Goal: Task Accomplishment & Management: Use online tool/utility

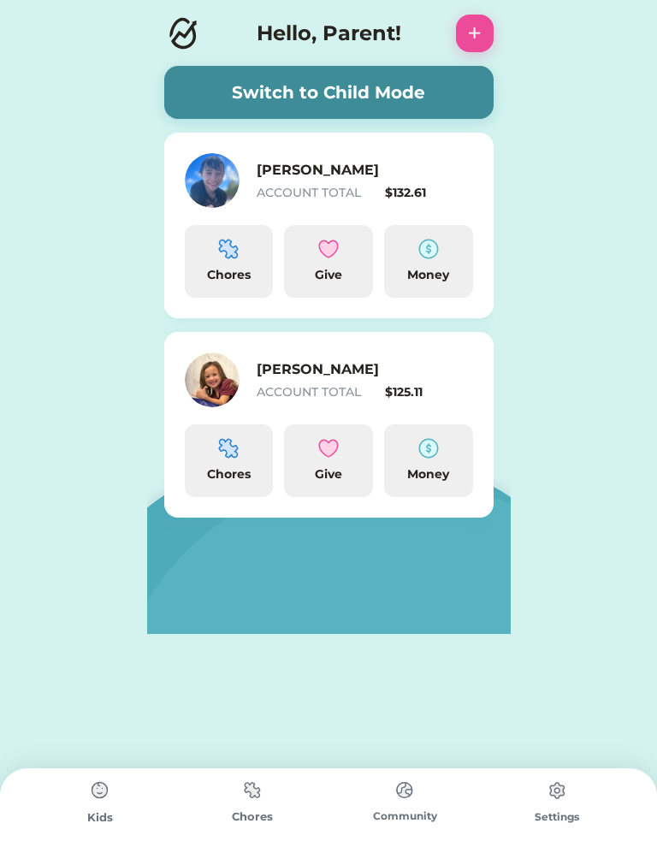
click at [228, 257] on img at bounding box center [228, 249] width 21 height 21
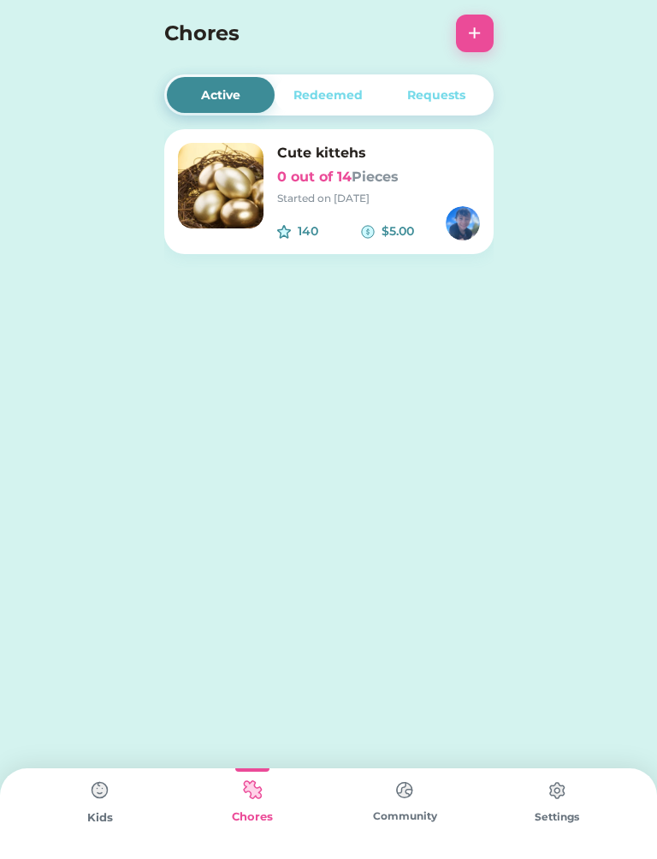
click at [274, 198] on div "Cute kittehs 0 out of 14 Pieces Started on [DATE] 140 $5.00" at bounding box center [328, 191] width 329 height 125
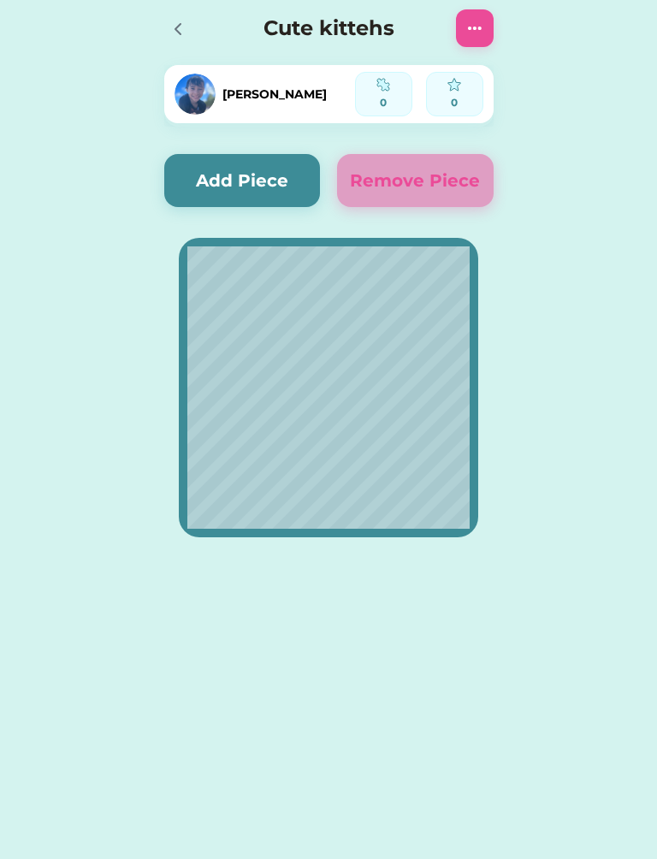
click at [255, 182] on button "Add Piece" at bounding box center [242, 180] width 157 height 53
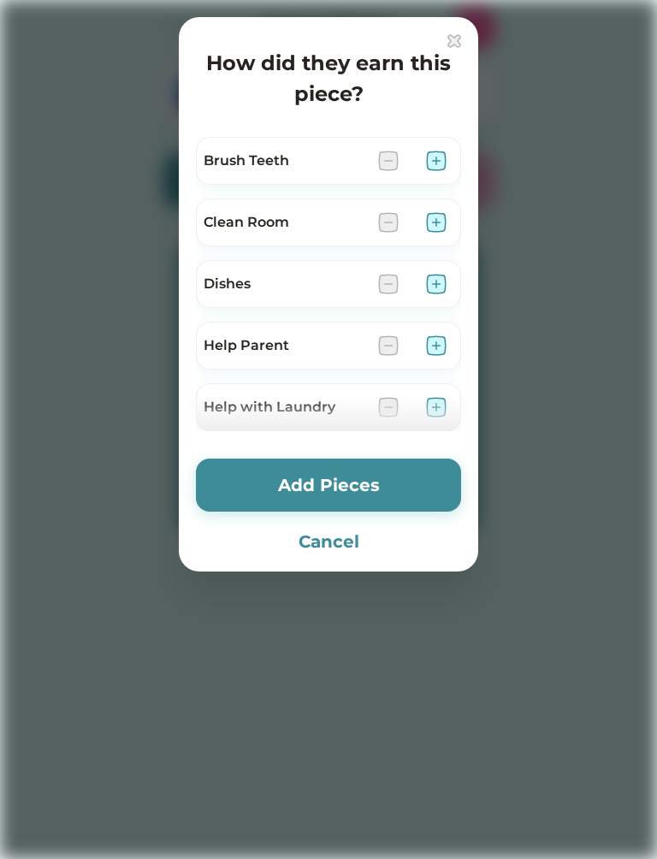
click at [436, 155] on img at bounding box center [436, 161] width 21 height 21
click at [444, 225] on img at bounding box center [436, 222] width 21 height 21
click at [435, 269] on div "Dishes" at bounding box center [328, 284] width 265 height 48
click at [438, 353] on img at bounding box center [436, 345] width 21 height 21
click at [440, 288] on img at bounding box center [436, 284] width 21 height 21
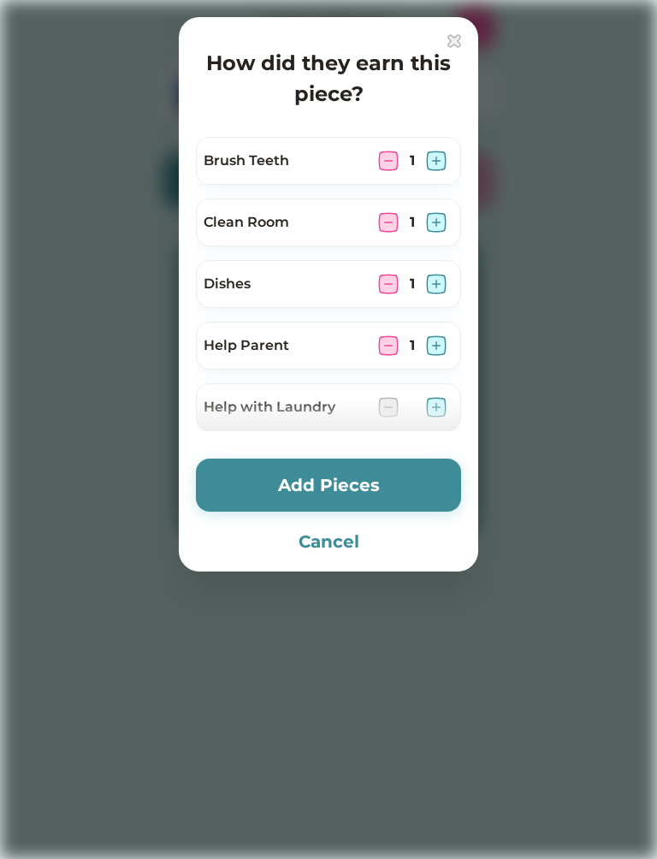
click at [435, 410] on div at bounding box center [328, 414] width 265 height 34
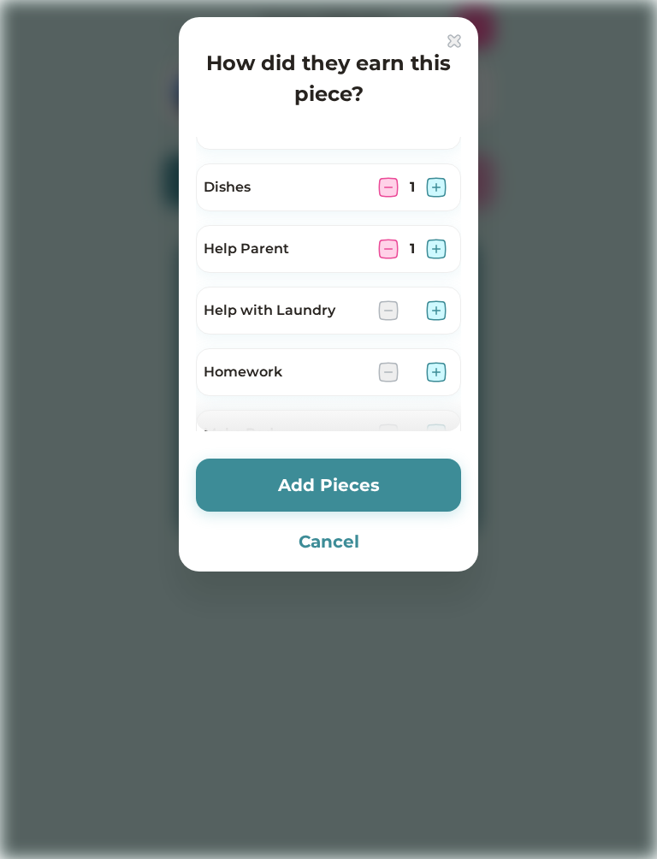
scroll to position [110, 0]
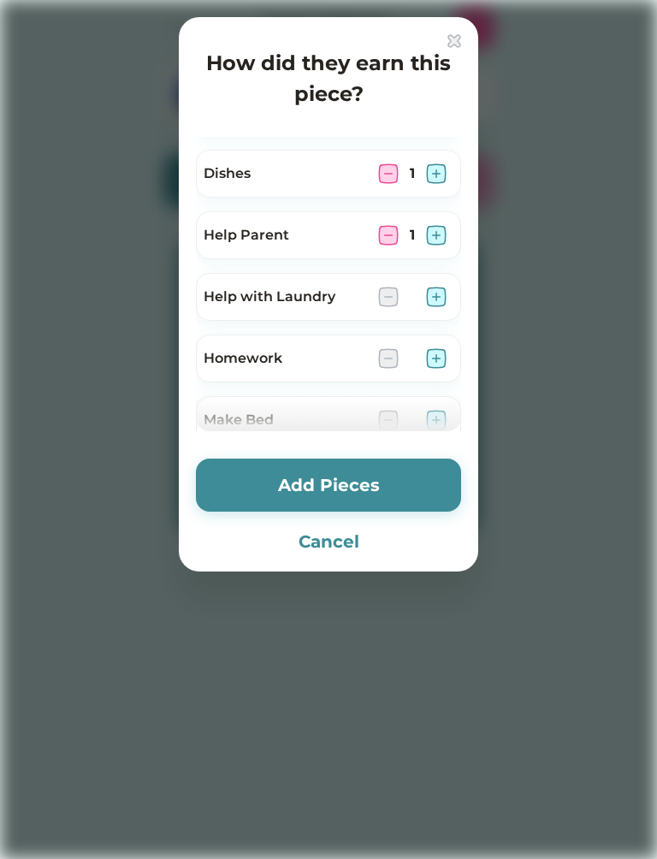
click at [432, 295] on img at bounding box center [436, 297] width 21 height 21
click at [441, 349] on img at bounding box center [436, 358] width 21 height 21
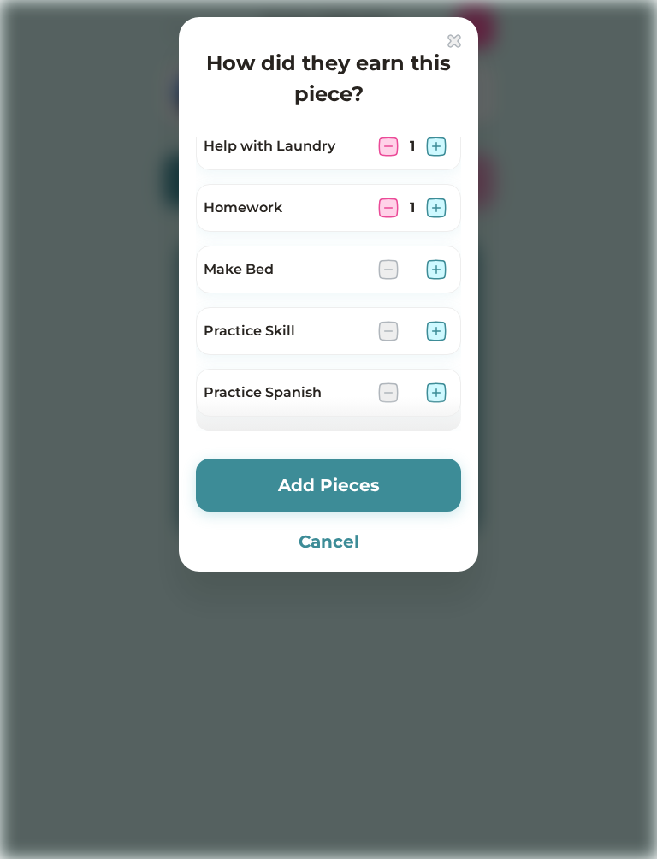
scroll to position [263, 0]
click at [420, 255] on div "Make Bed" at bounding box center [328, 268] width 265 height 48
click at [438, 261] on img at bounding box center [436, 267] width 21 height 21
click at [439, 326] on img at bounding box center [436, 329] width 21 height 21
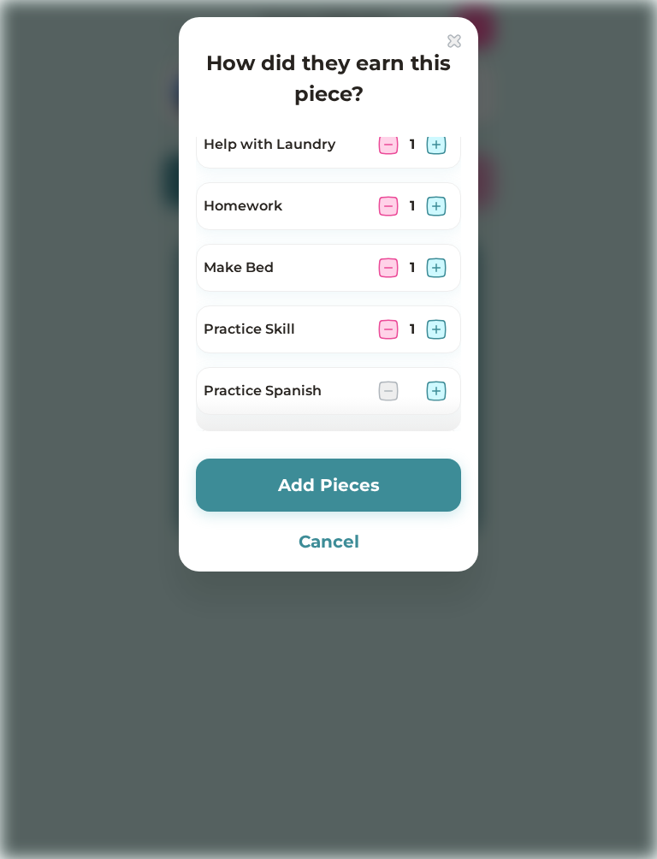
click at [433, 395] on img at bounding box center [436, 391] width 21 height 21
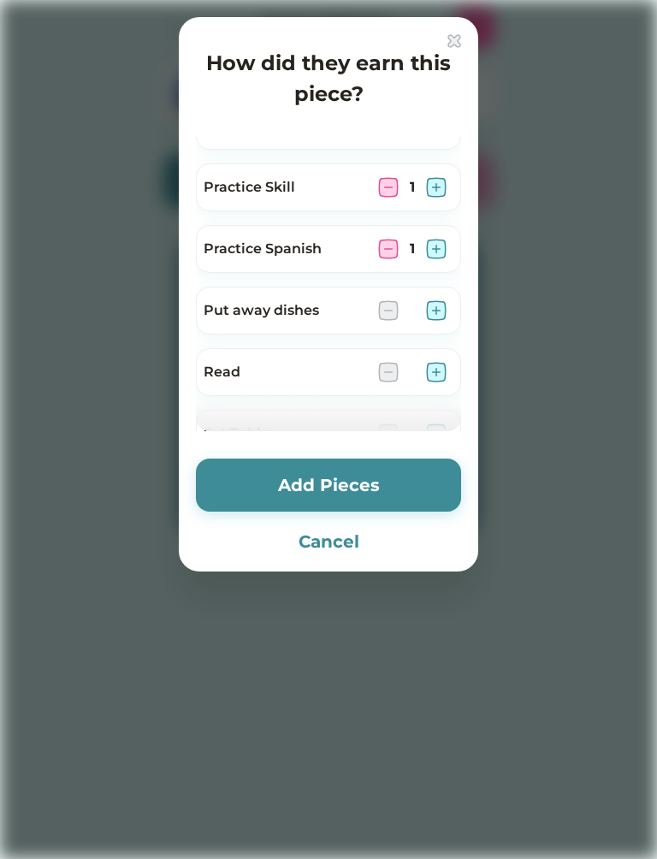
scroll to position [406, 0]
click at [434, 317] on img at bounding box center [436, 309] width 21 height 21
click at [438, 356] on div "Read" at bounding box center [328, 370] width 265 height 48
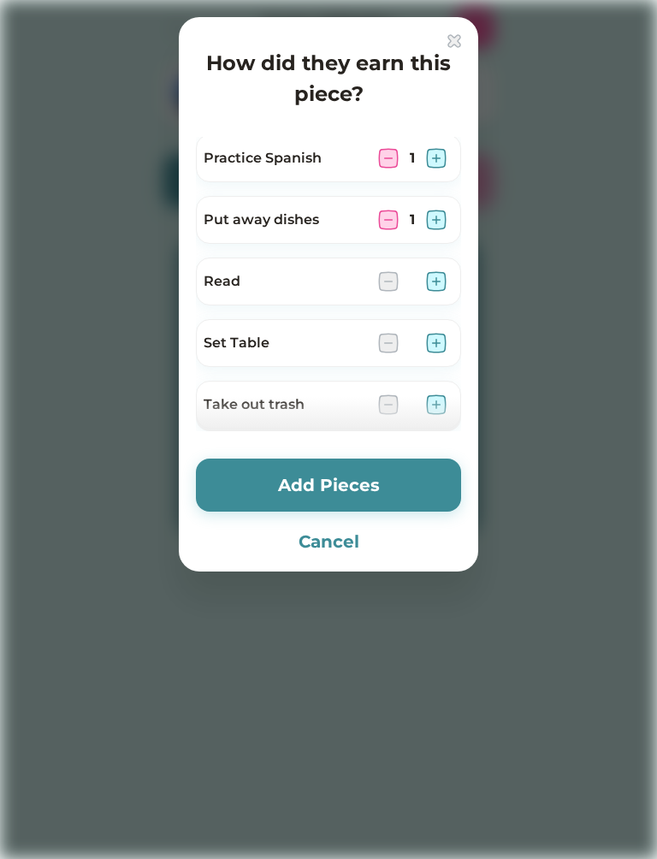
scroll to position [495, 0]
click at [433, 283] on img at bounding box center [436, 281] width 21 height 21
click at [437, 346] on img at bounding box center [436, 343] width 21 height 21
click at [442, 411] on div at bounding box center [328, 414] width 265 height 34
click at [443, 413] on div at bounding box center [328, 414] width 265 height 34
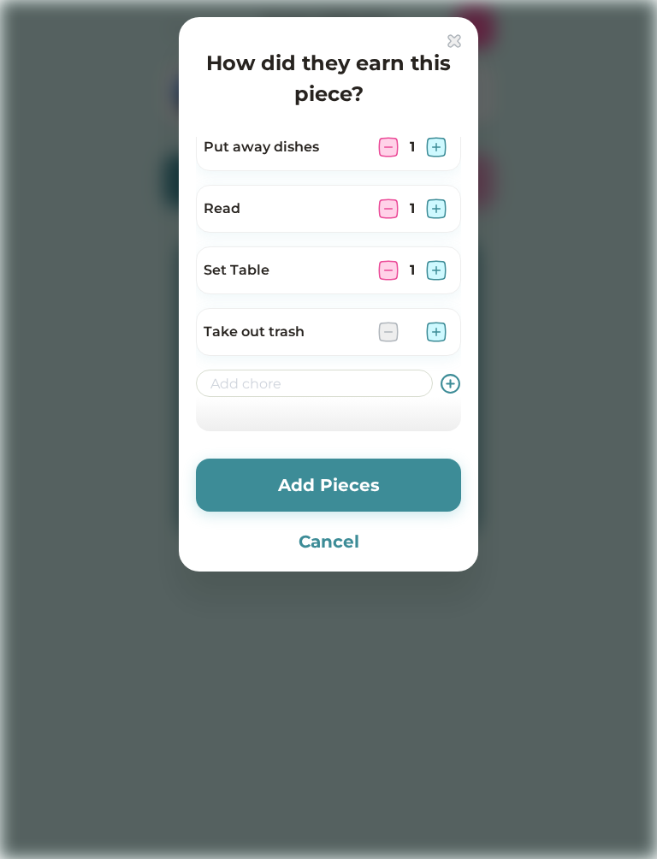
scroll to position [568, 0]
click at [435, 328] on img at bounding box center [436, 332] width 21 height 21
click at [444, 326] on img at bounding box center [436, 332] width 21 height 21
click at [287, 468] on button "Add Pieces" at bounding box center [328, 484] width 265 height 53
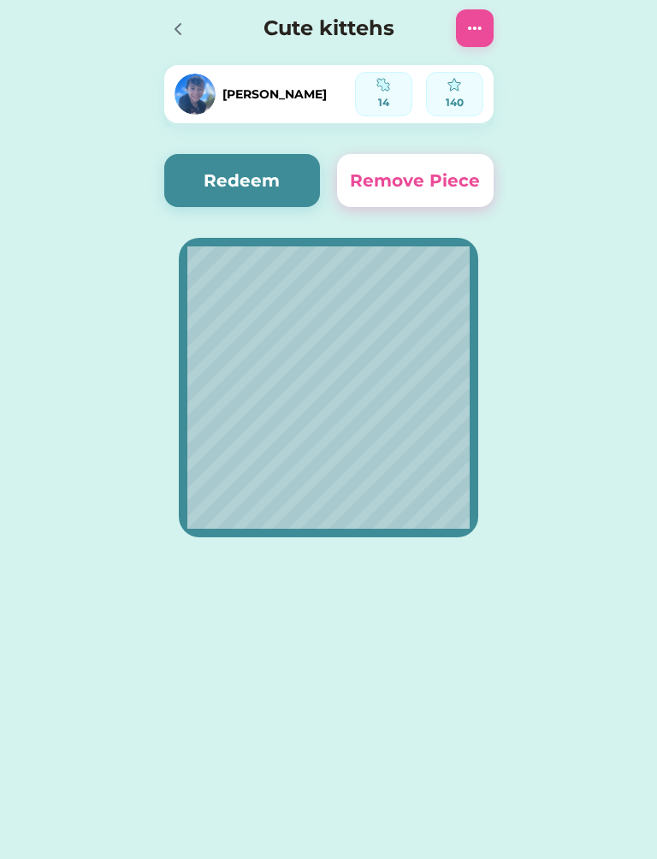
click at [228, 174] on button "Redeem" at bounding box center [242, 180] width 157 height 53
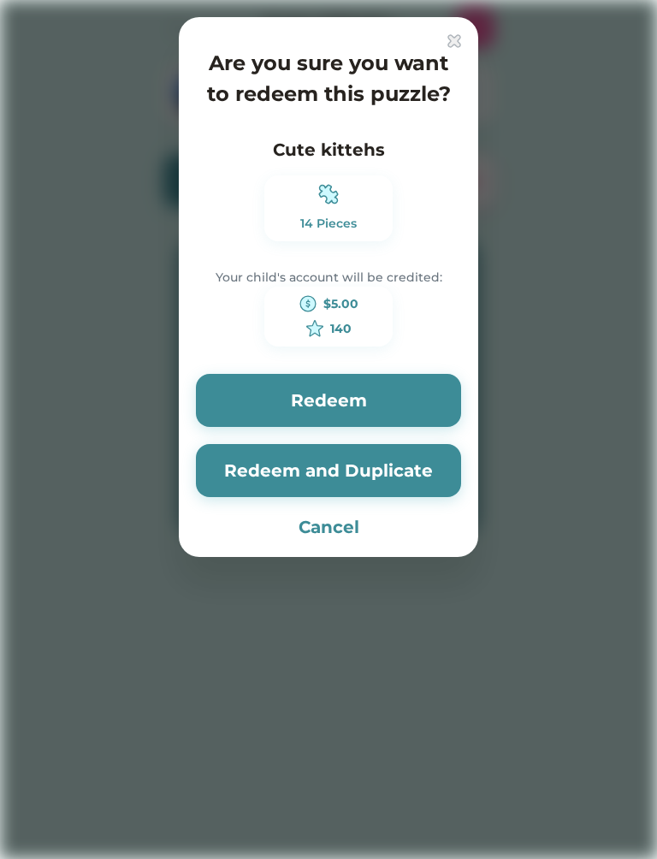
click at [263, 471] on button "Redeem and Duplicate" at bounding box center [328, 470] width 265 height 53
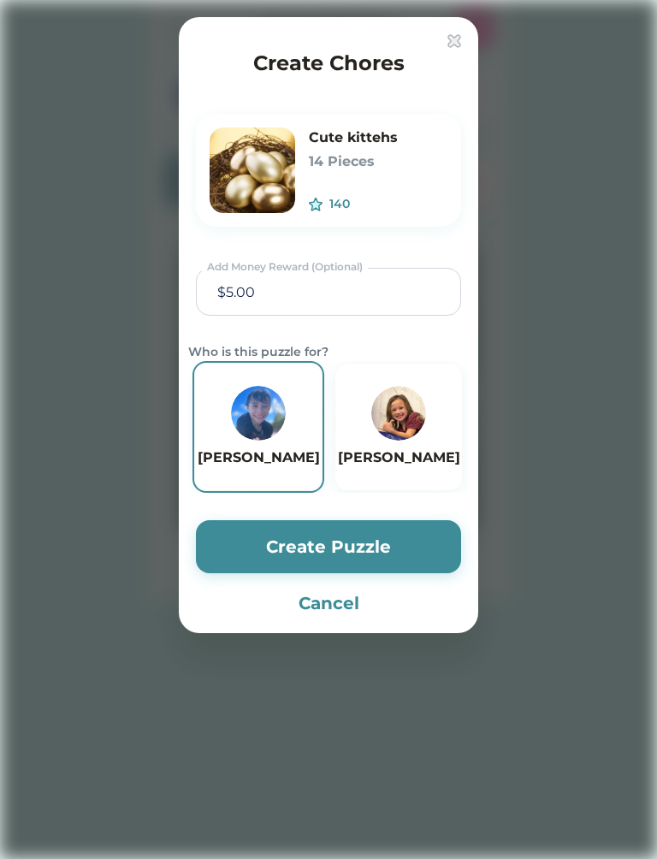
click at [257, 534] on button "Create Puzzle" at bounding box center [328, 546] width 265 height 53
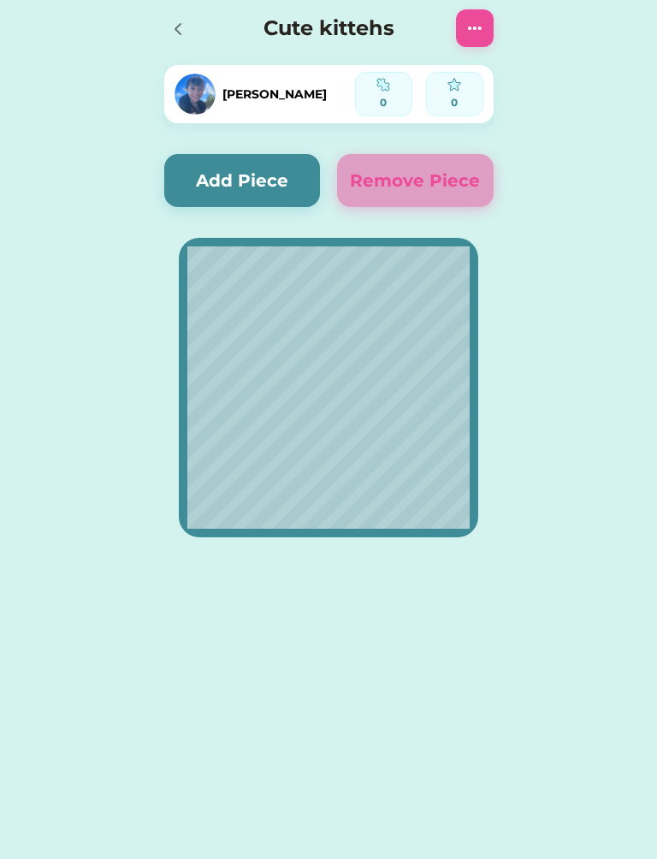
click at [216, 169] on button "Add Piece" at bounding box center [242, 180] width 157 height 53
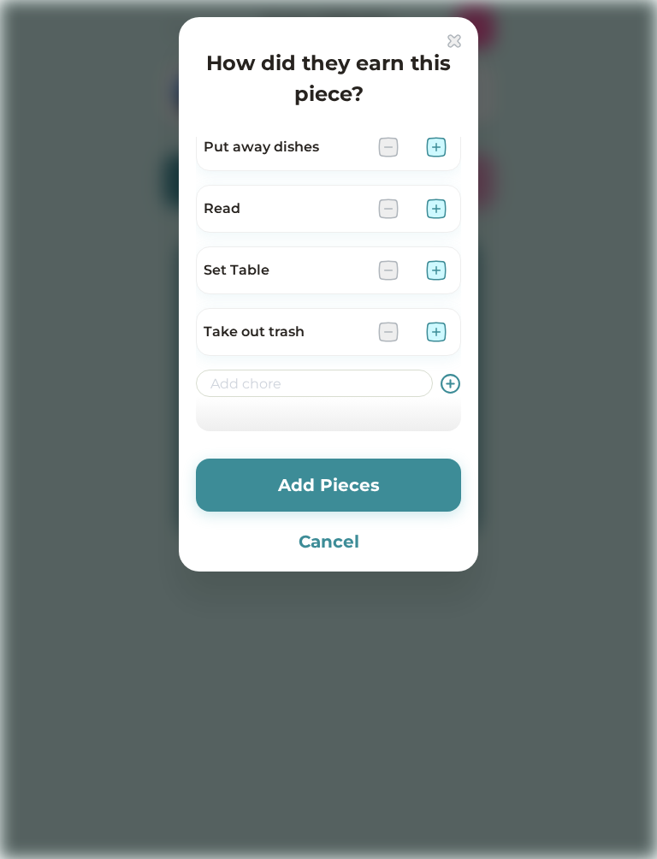
click at [437, 145] on img at bounding box center [436, 147] width 21 height 21
click at [439, 217] on img at bounding box center [436, 208] width 21 height 21
click at [431, 268] on img at bounding box center [436, 270] width 21 height 21
click at [435, 336] on img at bounding box center [436, 332] width 21 height 21
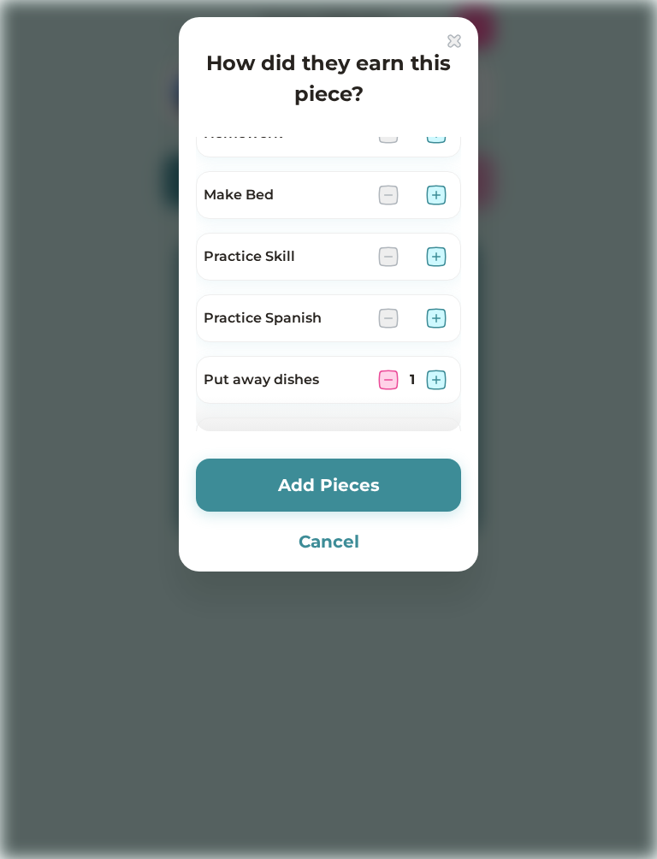
scroll to position [308, 0]
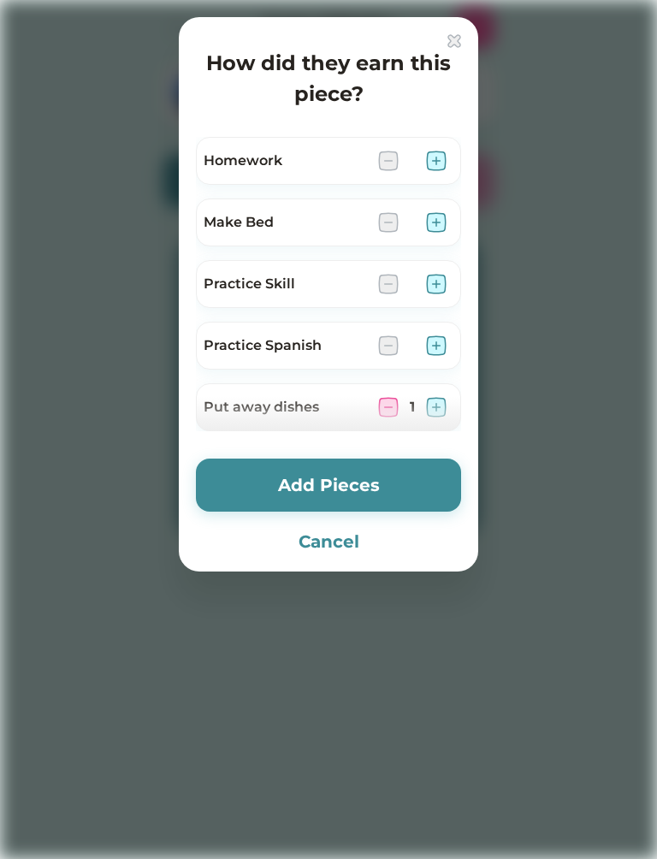
click at [436, 350] on img at bounding box center [436, 345] width 21 height 21
click at [430, 286] on img at bounding box center [436, 284] width 21 height 21
click at [431, 217] on img at bounding box center [436, 222] width 21 height 21
click at [436, 165] on img at bounding box center [436, 161] width 21 height 21
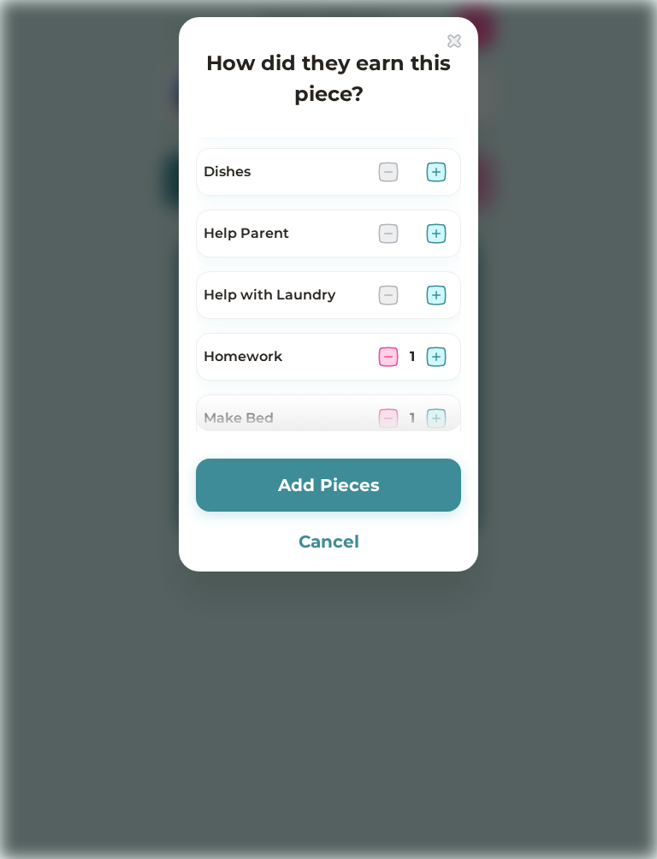
scroll to position [103, 0]
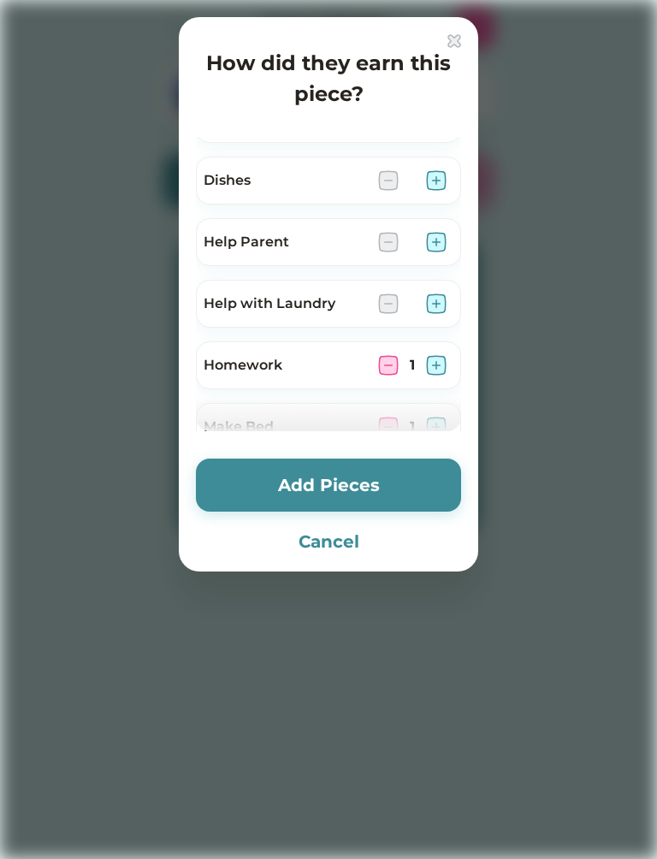
click at [426, 310] on img at bounding box center [436, 303] width 21 height 21
click at [439, 245] on img at bounding box center [436, 242] width 21 height 21
click at [443, 186] on img at bounding box center [436, 180] width 21 height 21
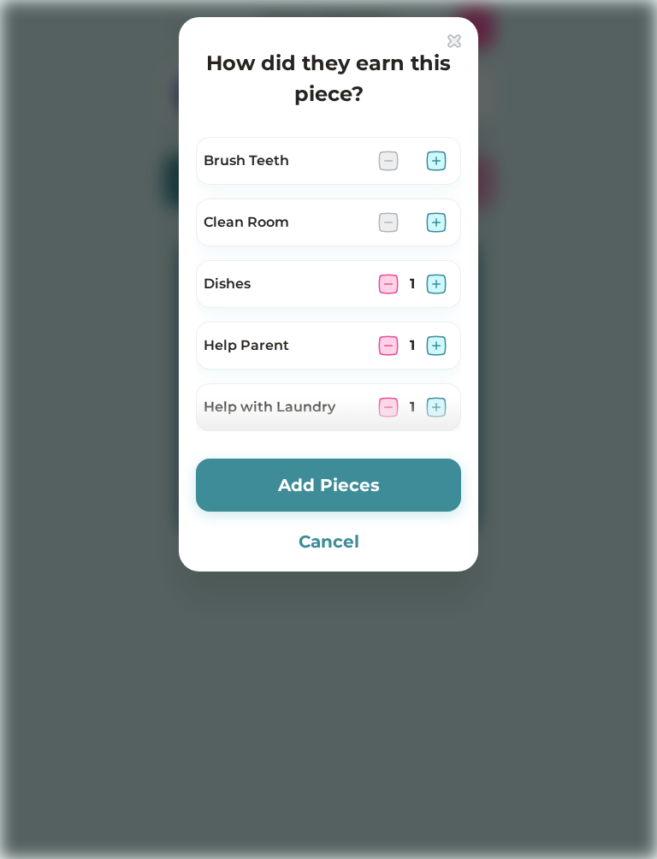
scroll to position [0, 0]
click at [441, 152] on img at bounding box center [436, 161] width 21 height 21
click at [440, 225] on img at bounding box center [436, 222] width 21 height 21
click at [452, 155] on div "Brush Teeth 1" at bounding box center [328, 161] width 265 height 48
click at [444, 160] on img at bounding box center [436, 161] width 21 height 21
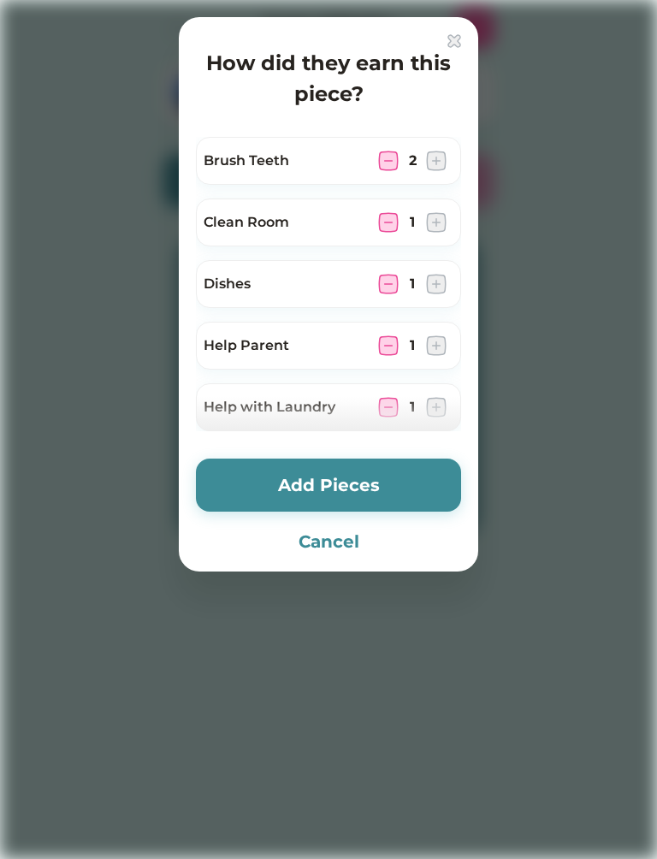
click at [324, 482] on button "Add Pieces" at bounding box center [328, 484] width 265 height 53
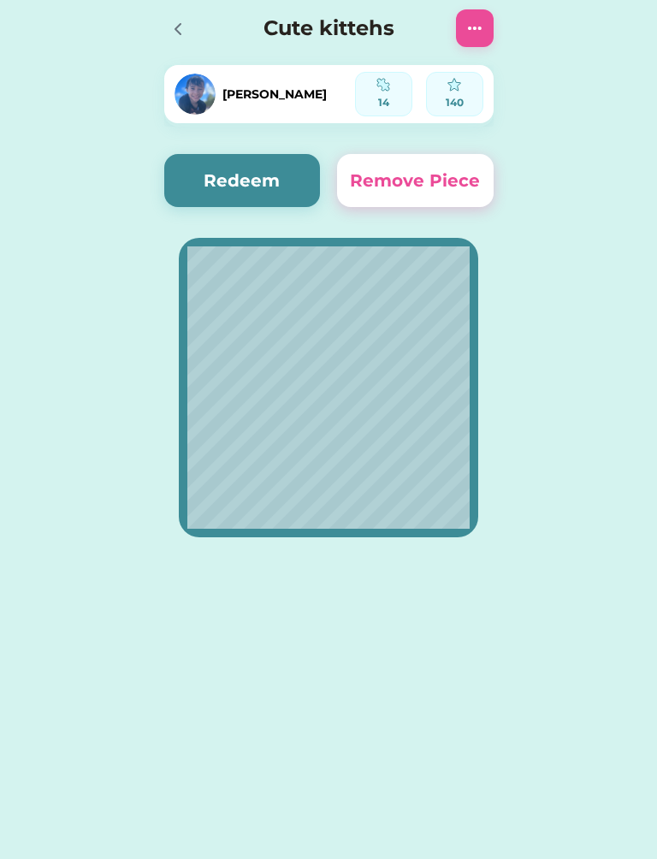
click at [226, 174] on button "Redeem" at bounding box center [242, 180] width 157 height 53
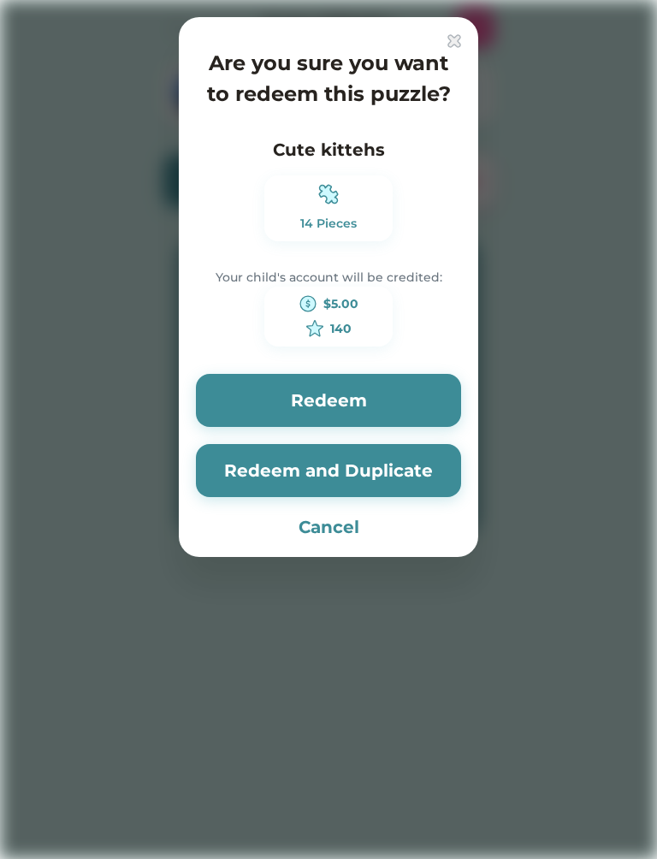
click at [271, 467] on button "Redeem and Duplicate" at bounding box center [328, 470] width 265 height 53
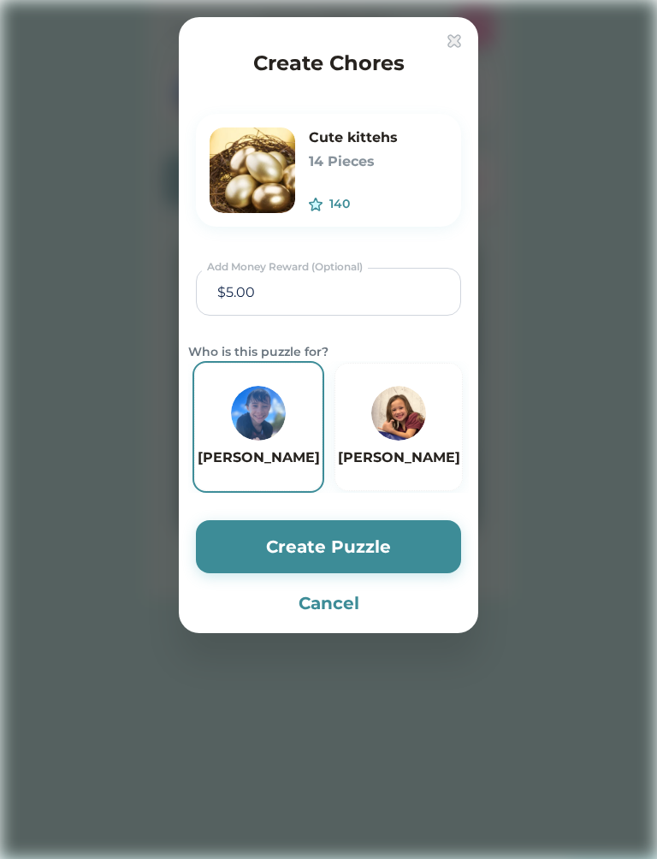
click at [252, 535] on button "Create Puzzle" at bounding box center [328, 546] width 265 height 53
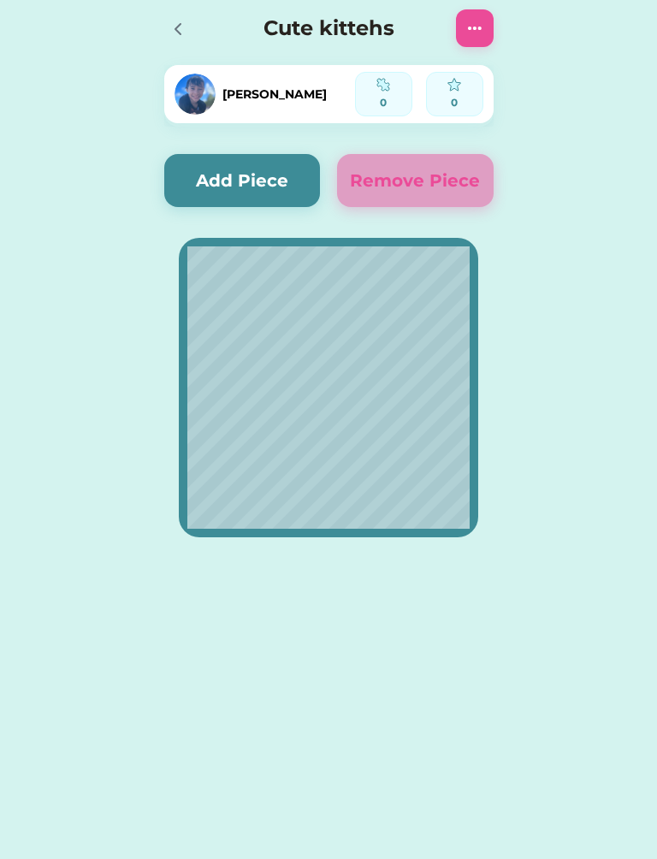
click at [178, 21] on icon at bounding box center [178, 29] width 21 height 21
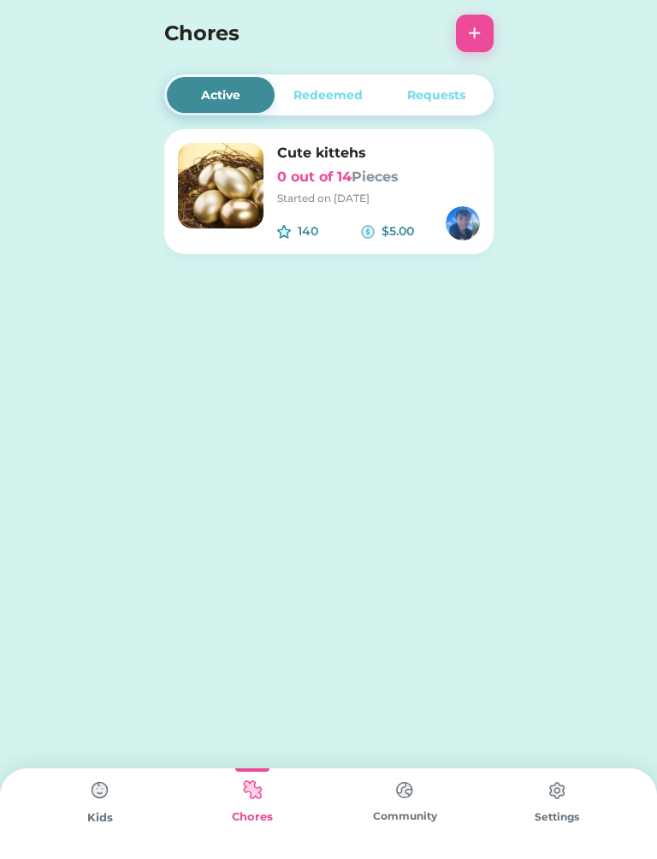
click at [103, 795] on img at bounding box center [100, 790] width 34 height 34
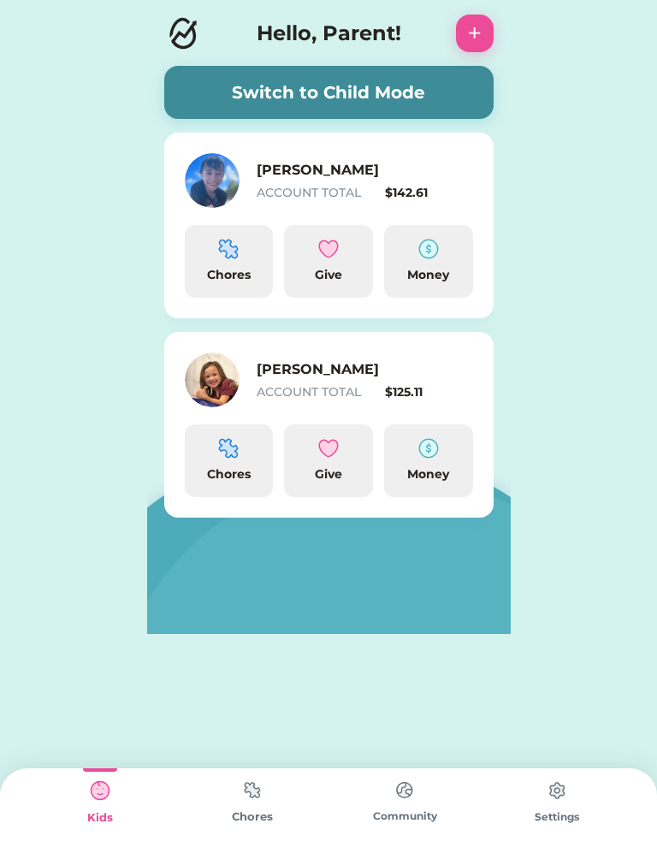
click at [218, 456] on img at bounding box center [228, 448] width 21 height 21
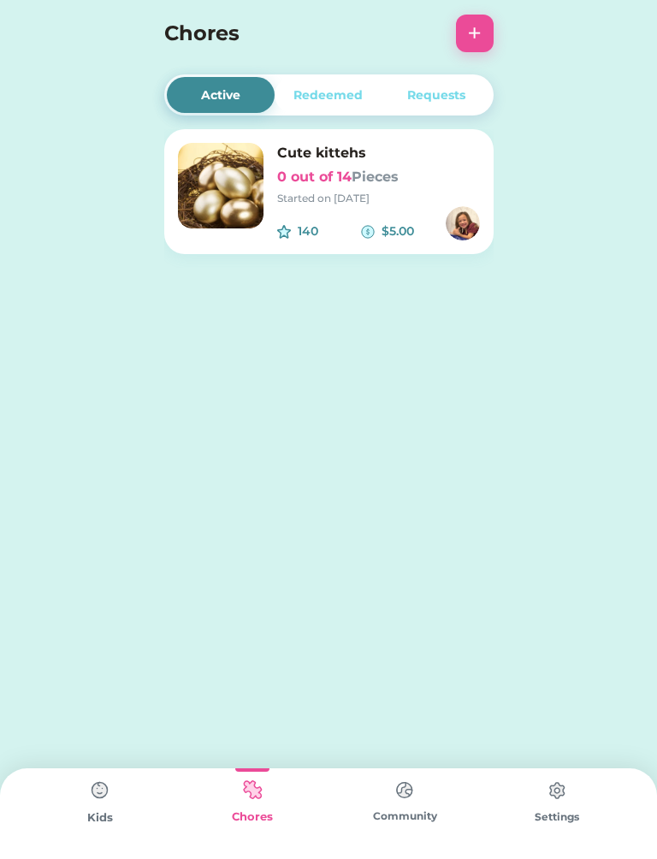
click at [263, 174] on img at bounding box center [221, 186] width 86 height 86
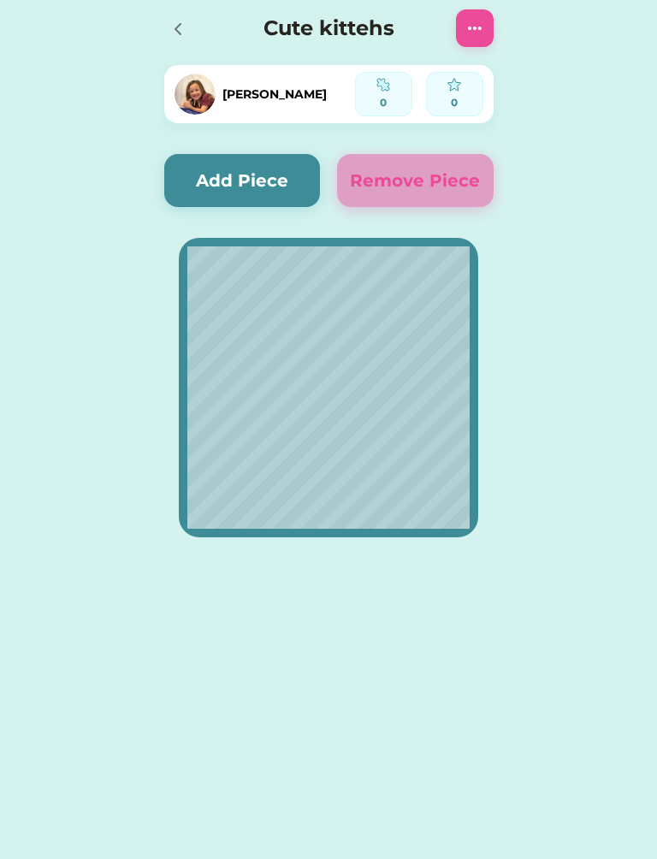
click at [242, 175] on button "Add Piece" at bounding box center [242, 180] width 157 height 53
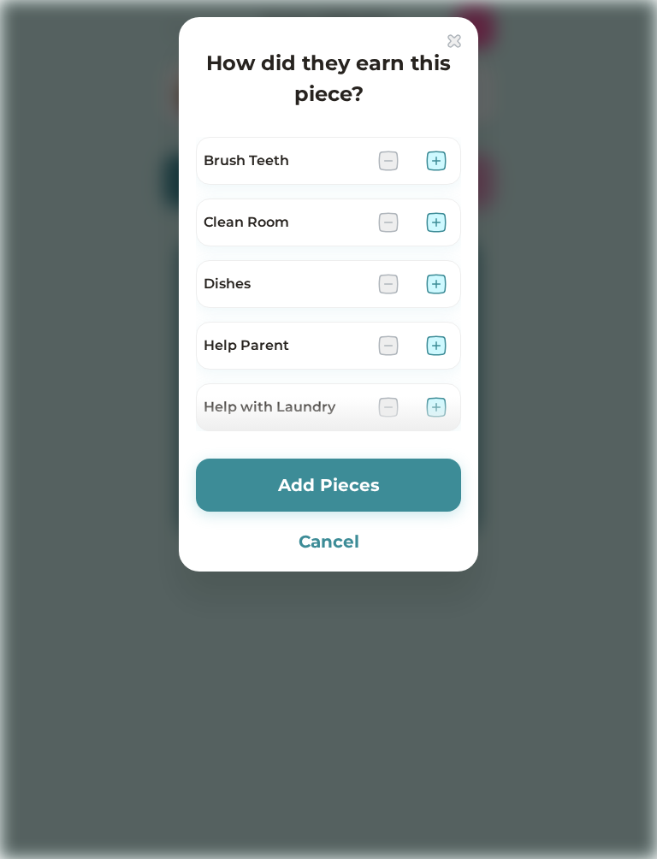
click at [444, 151] on img at bounding box center [436, 161] width 21 height 21
click at [440, 221] on img at bounding box center [436, 222] width 21 height 21
click at [436, 275] on img at bounding box center [436, 284] width 21 height 21
click at [438, 332] on div "Help Parent" at bounding box center [328, 346] width 265 height 48
click at [439, 345] on img at bounding box center [436, 345] width 21 height 21
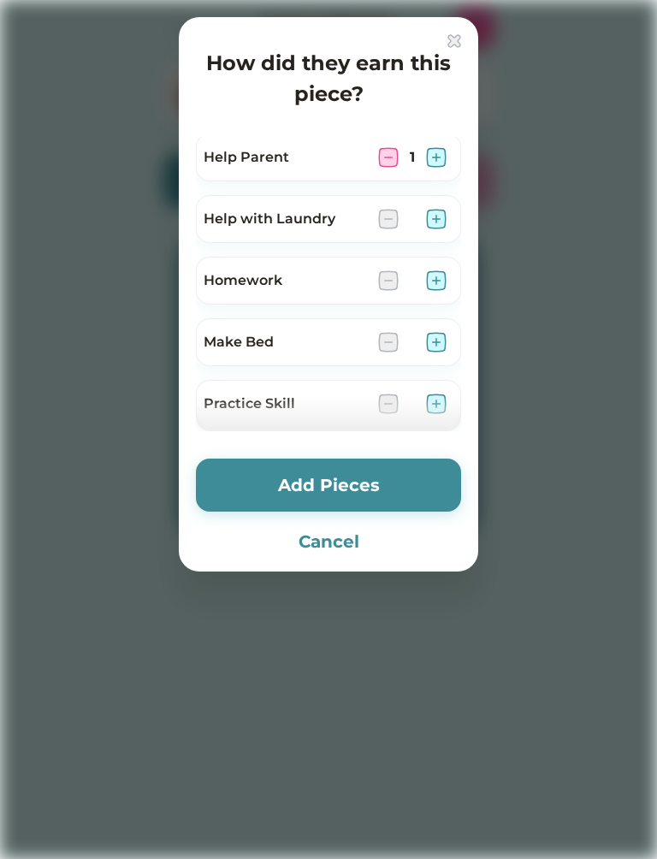
scroll to position [187, 0]
click at [430, 226] on img at bounding box center [436, 220] width 21 height 21
click at [432, 287] on img at bounding box center [436, 281] width 21 height 21
click at [427, 343] on img at bounding box center [436, 343] width 21 height 21
click at [429, 394] on img at bounding box center [436, 404] width 21 height 21
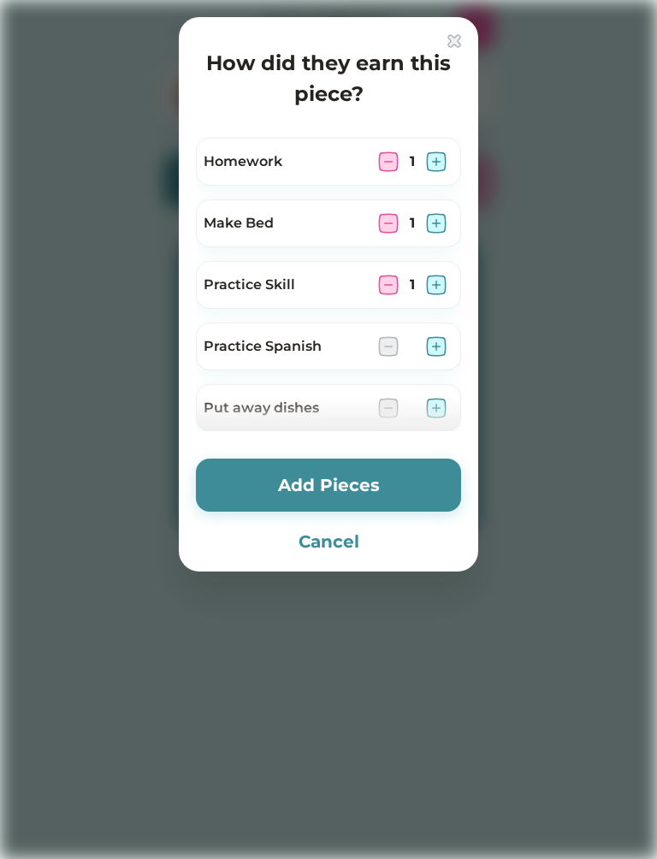
scroll to position [362, 0]
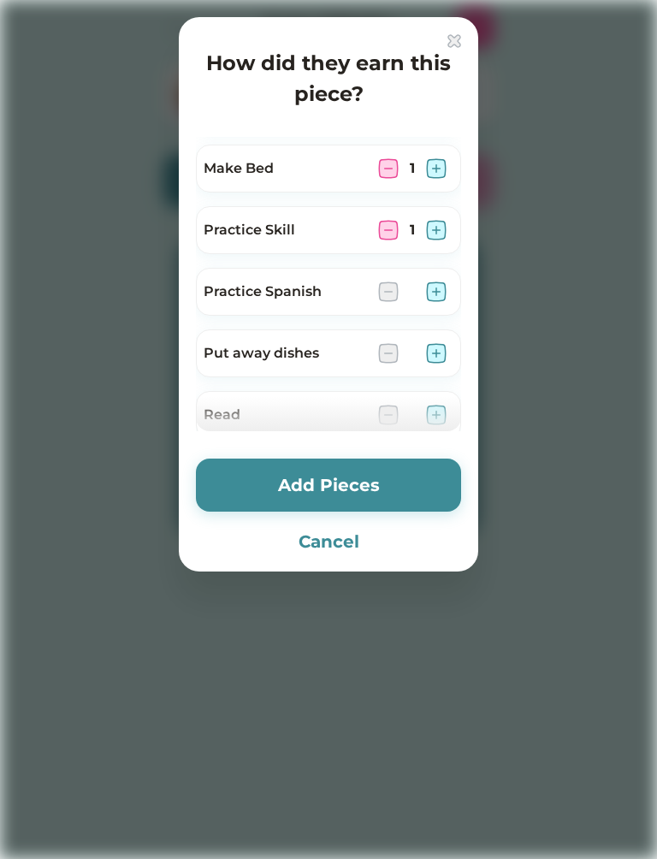
click at [436, 295] on img at bounding box center [436, 291] width 21 height 21
click at [436, 357] on img at bounding box center [436, 353] width 21 height 21
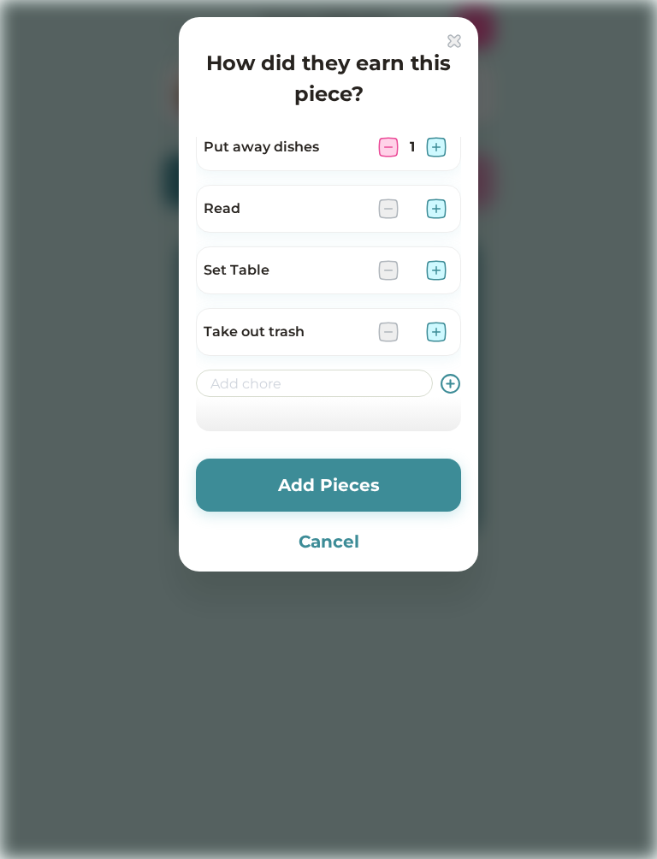
scroll to position [568, 0]
click at [434, 266] on img at bounding box center [436, 270] width 21 height 21
click at [440, 213] on img at bounding box center [436, 208] width 21 height 21
click at [436, 339] on img at bounding box center [436, 332] width 21 height 21
click at [444, 334] on img at bounding box center [436, 332] width 21 height 21
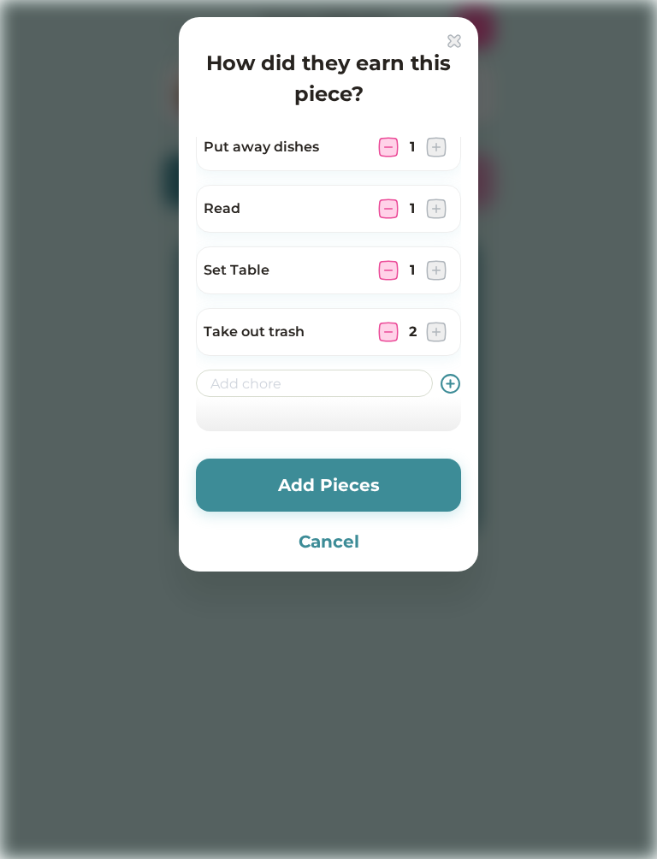
click at [314, 471] on button "Add Pieces" at bounding box center [328, 484] width 265 height 53
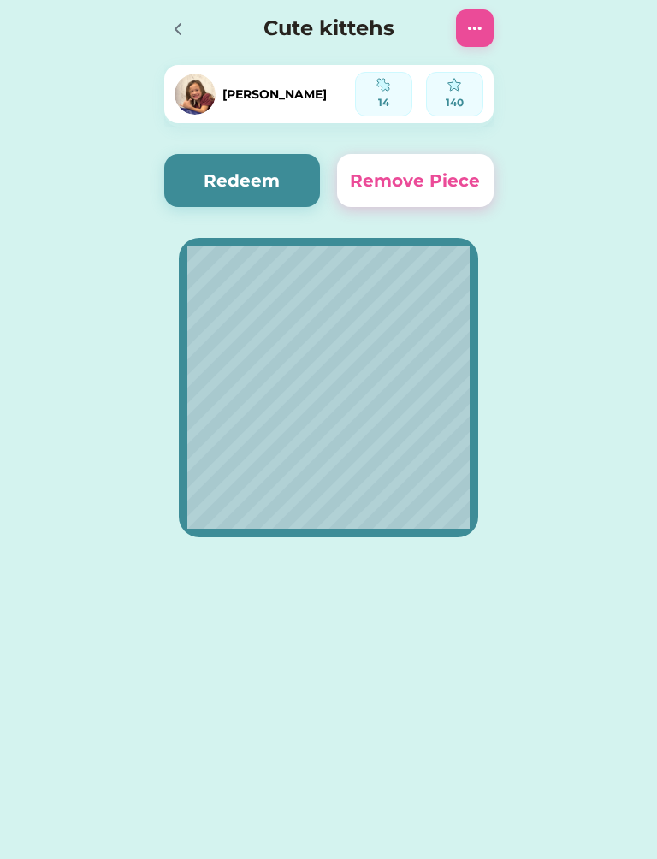
click at [220, 172] on button "Redeem" at bounding box center [242, 180] width 157 height 53
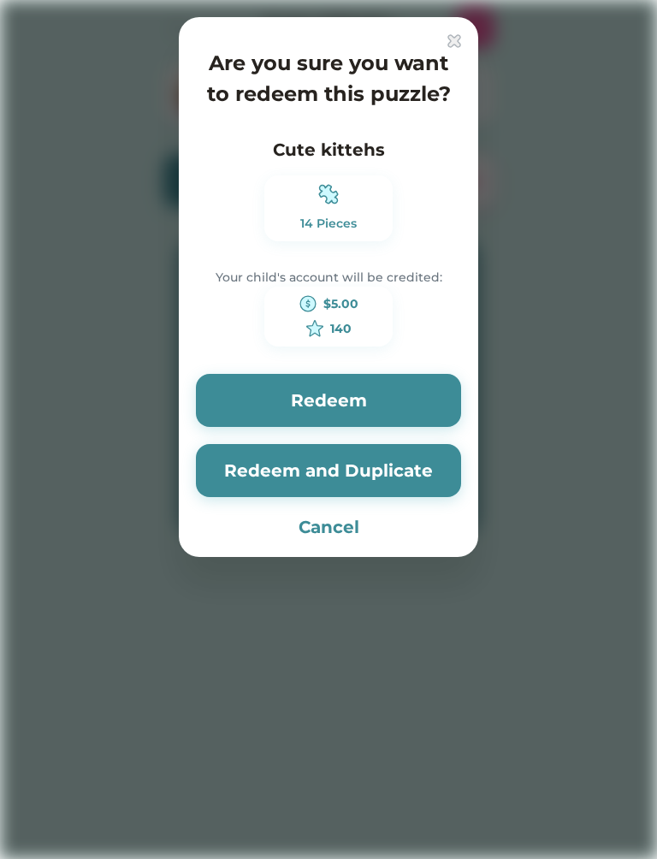
click at [284, 462] on button "Redeem and Duplicate" at bounding box center [328, 470] width 265 height 53
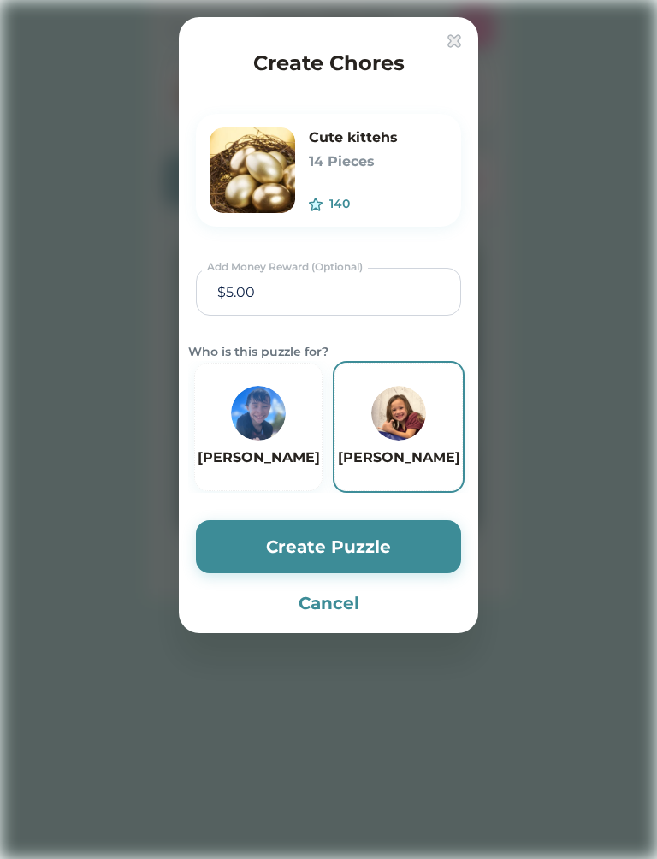
click at [300, 551] on button "Create Puzzle" at bounding box center [328, 546] width 265 height 53
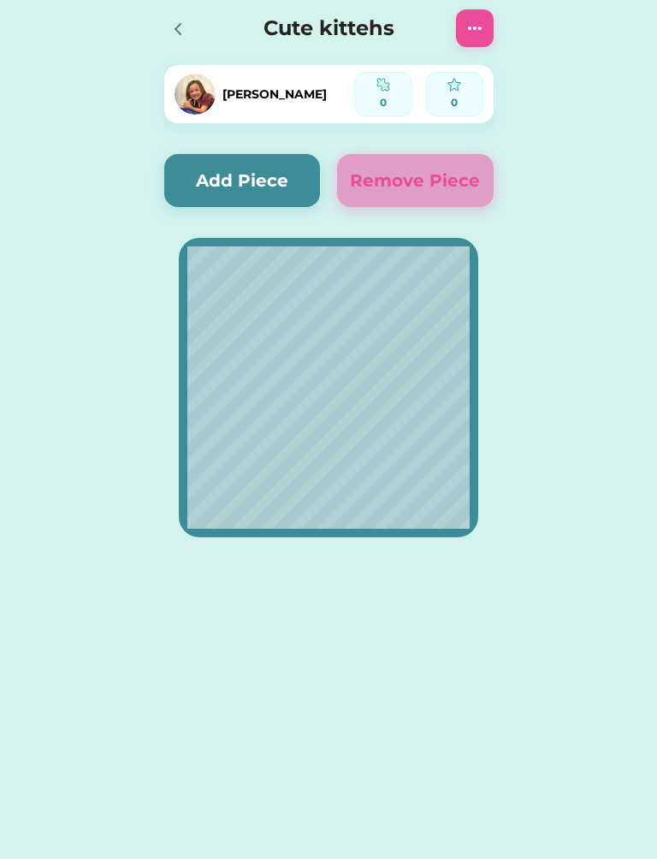
click at [223, 179] on button "Add Piece" at bounding box center [242, 180] width 157 height 53
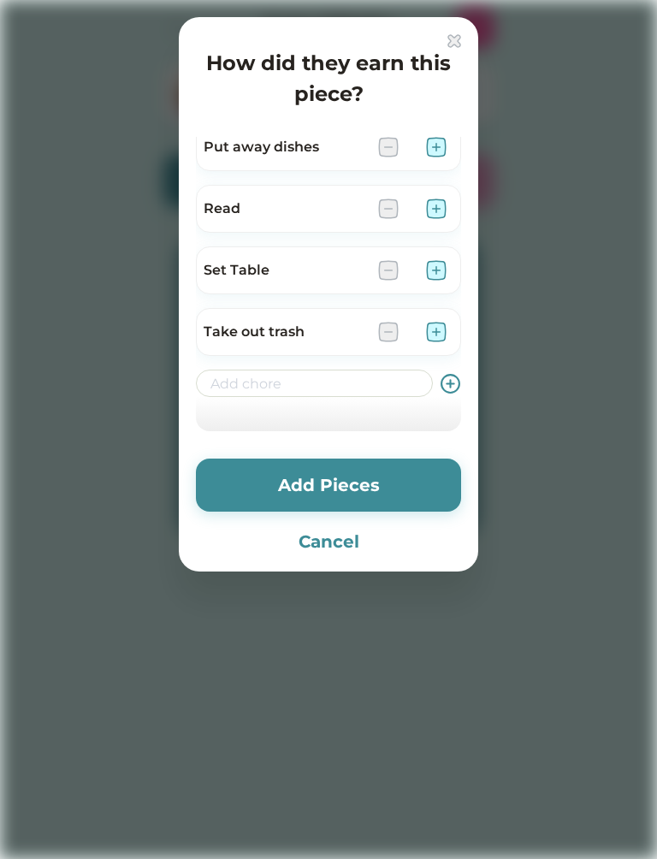
click at [434, 154] on img at bounding box center [436, 147] width 21 height 21
click at [432, 206] on img at bounding box center [436, 208] width 21 height 21
click at [440, 270] on img at bounding box center [436, 270] width 21 height 21
click at [440, 340] on img at bounding box center [436, 332] width 21 height 21
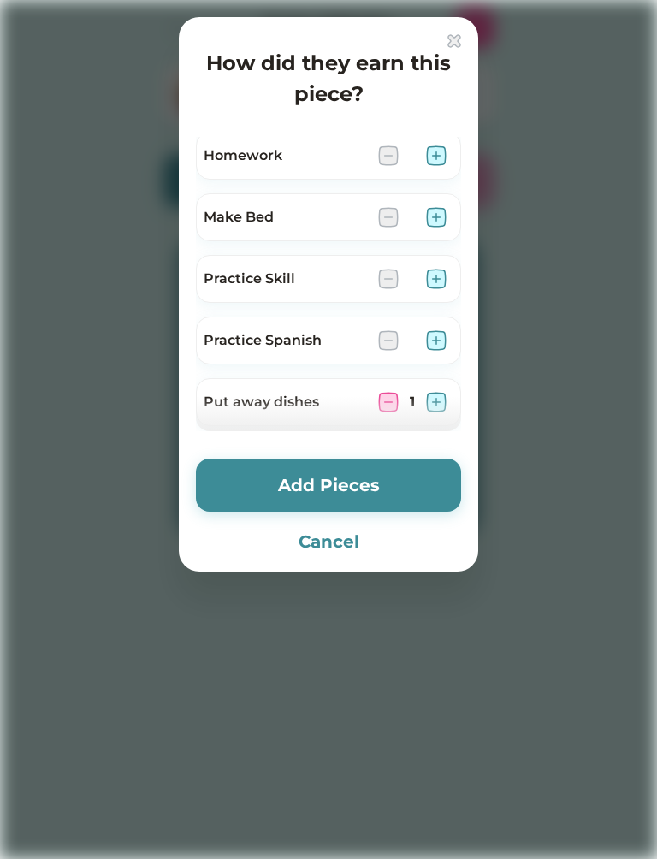
scroll to position [299, 0]
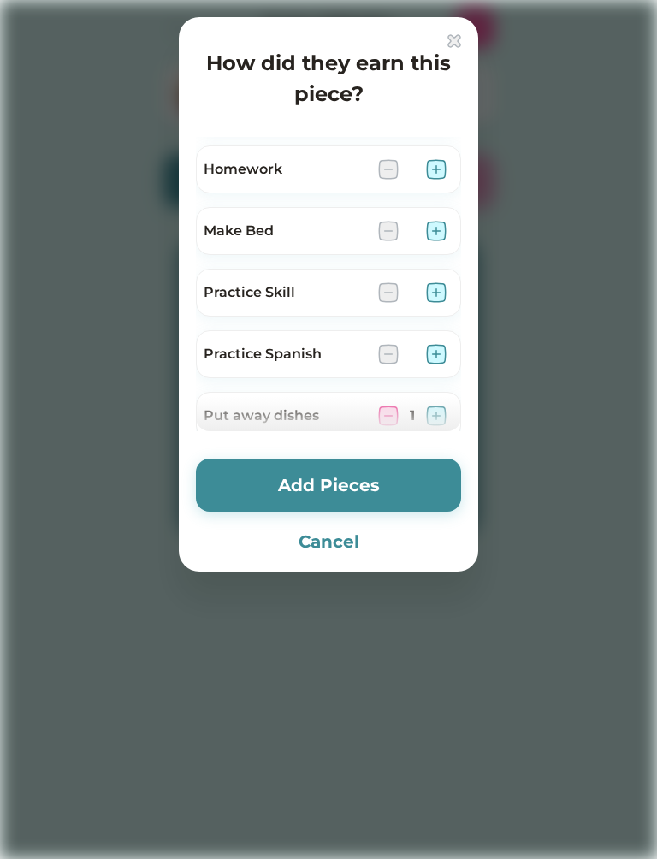
click at [427, 363] on img at bounding box center [436, 354] width 21 height 21
click at [439, 285] on img at bounding box center [436, 292] width 21 height 21
click at [440, 226] on img at bounding box center [436, 231] width 21 height 21
click at [428, 165] on img at bounding box center [436, 169] width 21 height 21
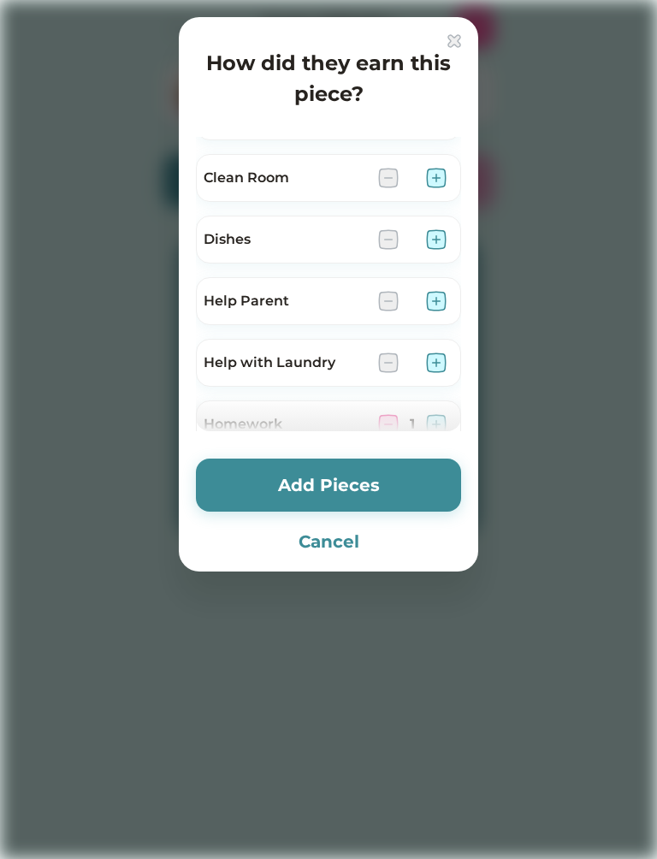
click at [430, 365] on img at bounding box center [436, 362] width 21 height 21
click at [438, 299] on img at bounding box center [436, 301] width 21 height 21
click at [434, 231] on img at bounding box center [436, 239] width 21 height 21
click at [432, 174] on img at bounding box center [436, 178] width 21 height 21
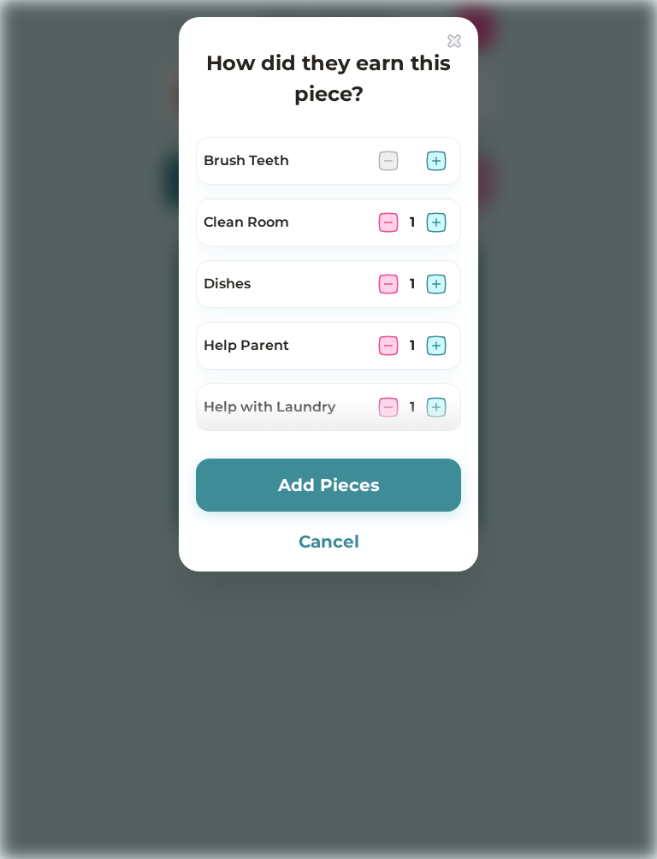
scroll to position [0, 0]
click at [437, 157] on img at bounding box center [436, 161] width 21 height 21
click at [442, 158] on img at bounding box center [436, 161] width 21 height 21
click at [296, 474] on button "Add Pieces" at bounding box center [328, 484] width 265 height 53
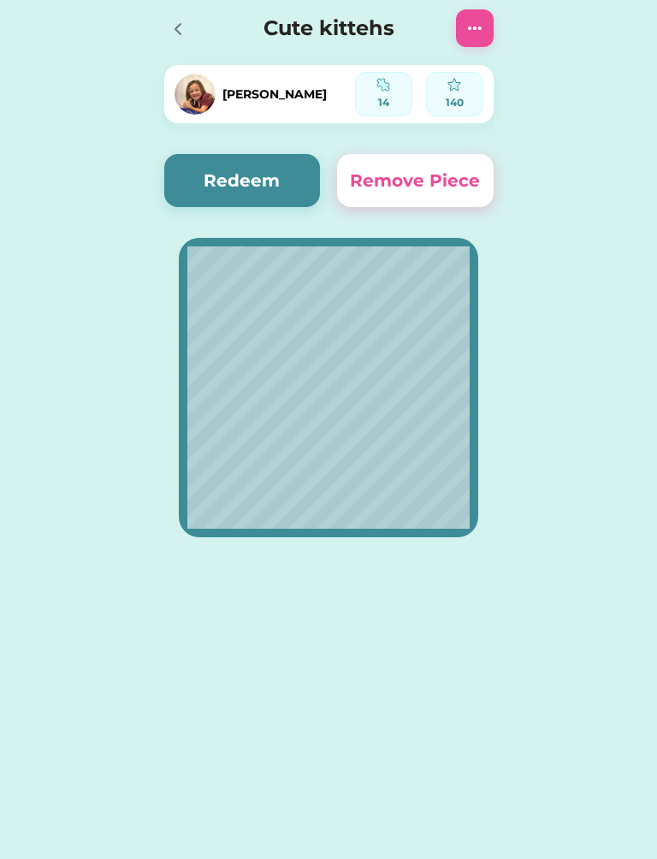
click at [246, 173] on button "Redeem" at bounding box center [242, 180] width 157 height 53
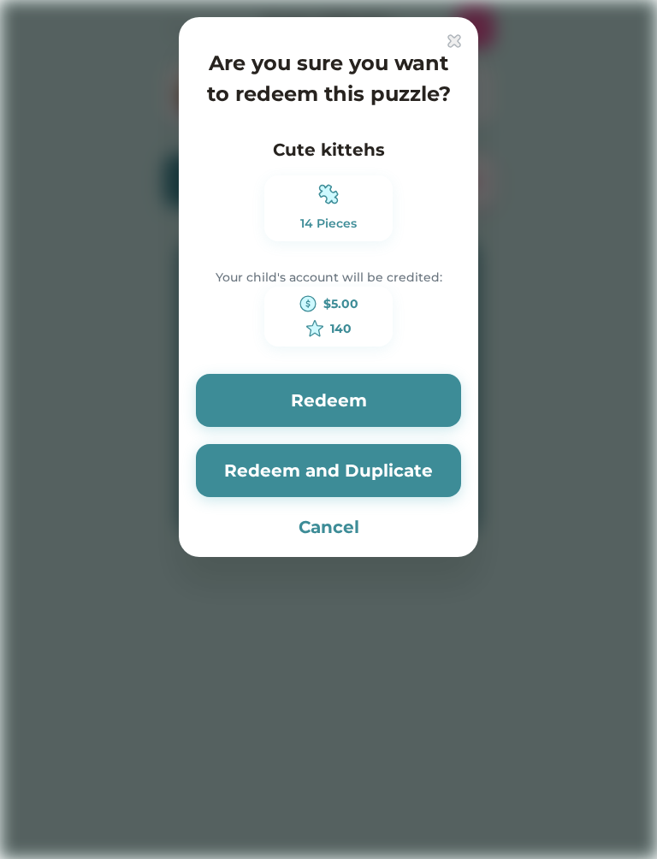
click at [290, 464] on button "Redeem and Duplicate" at bounding box center [328, 470] width 265 height 53
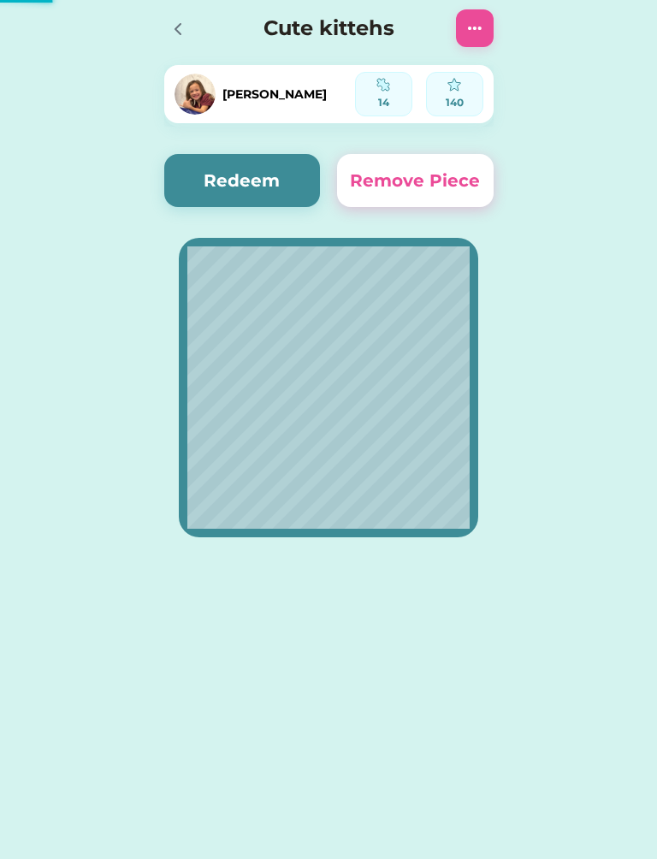
type input "$5.00"
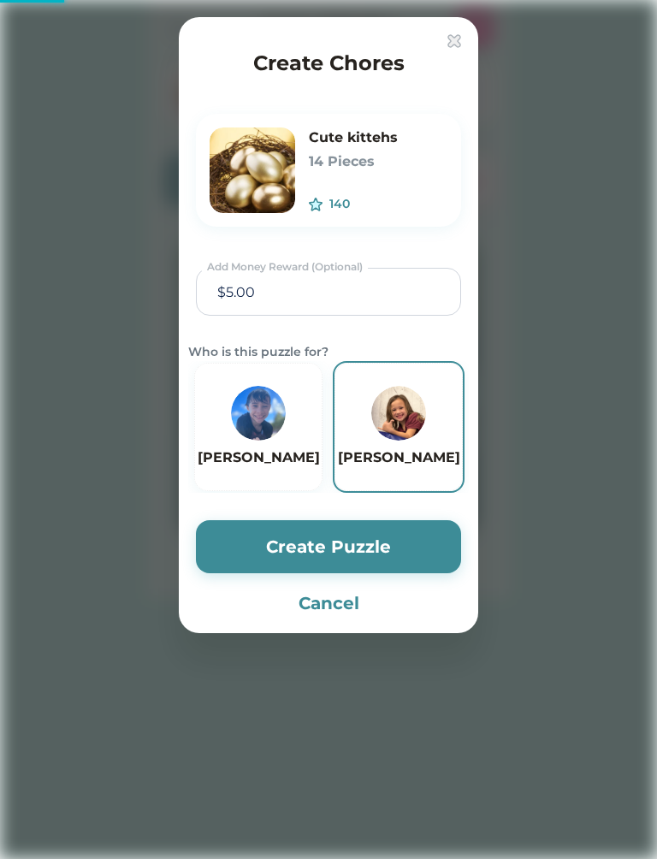
click at [251, 535] on button "Create Puzzle" at bounding box center [328, 546] width 265 height 53
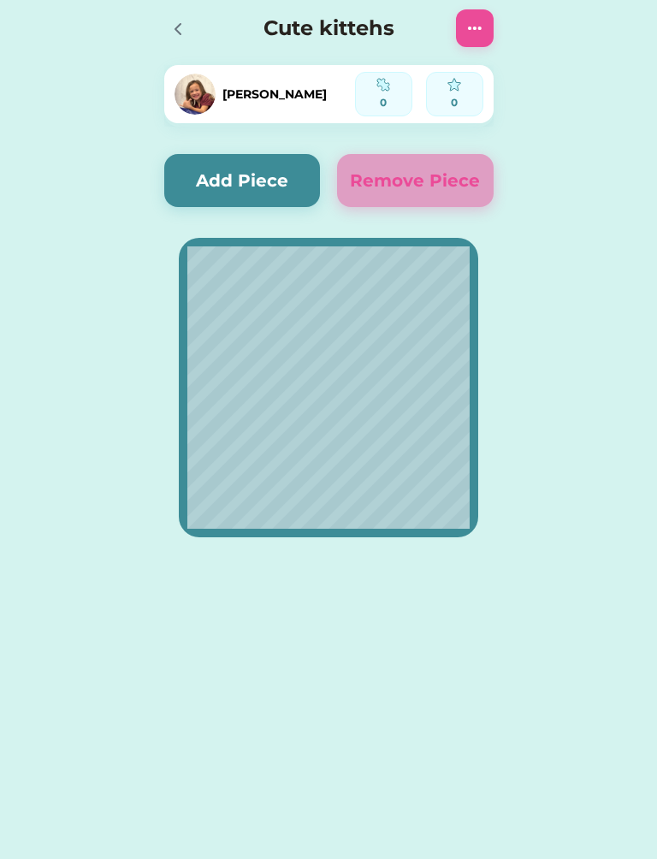
click at [187, 27] on icon at bounding box center [178, 29] width 21 height 21
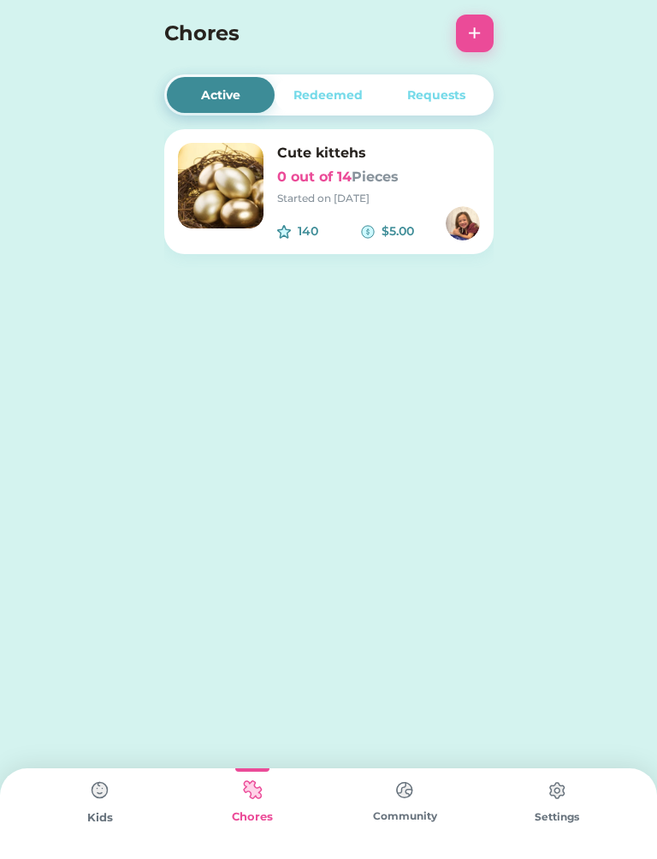
click at [95, 805] on img at bounding box center [100, 790] width 34 height 34
